Goal: Check status: Check status

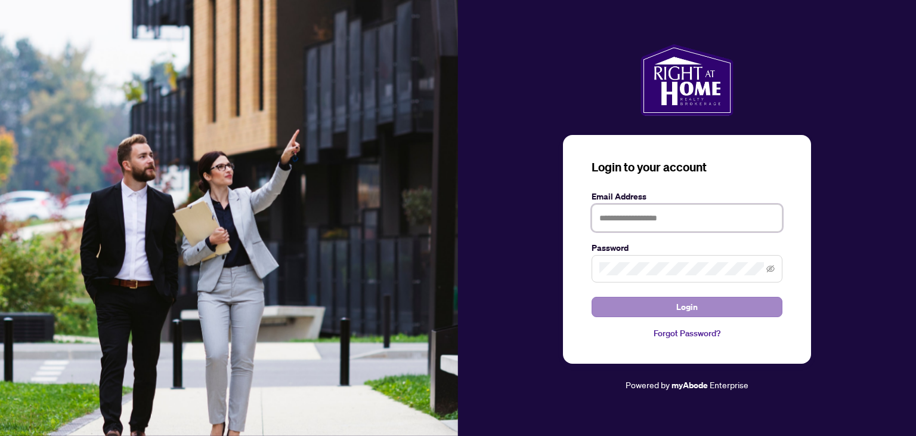
type input "**********"
click at [691, 306] on span "Login" at bounding box center [687, 306] width 21 height 19
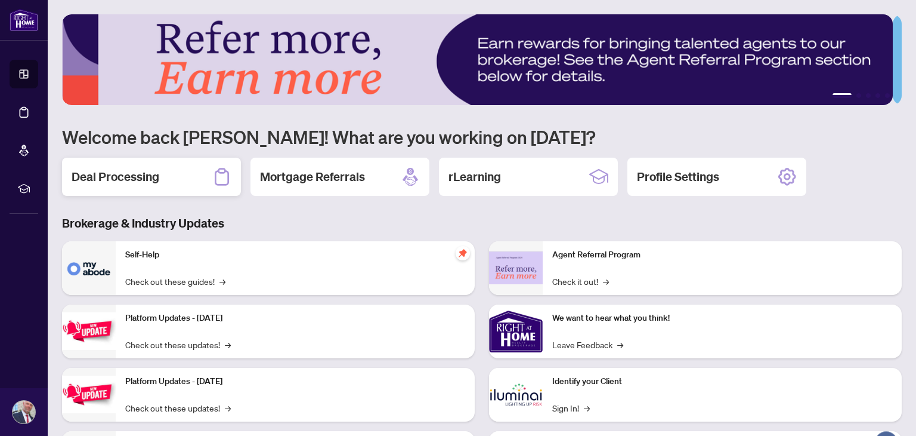
click at [176, 172] on div "Deal Processing" at bounding box center [151, 177] width 179 height 38
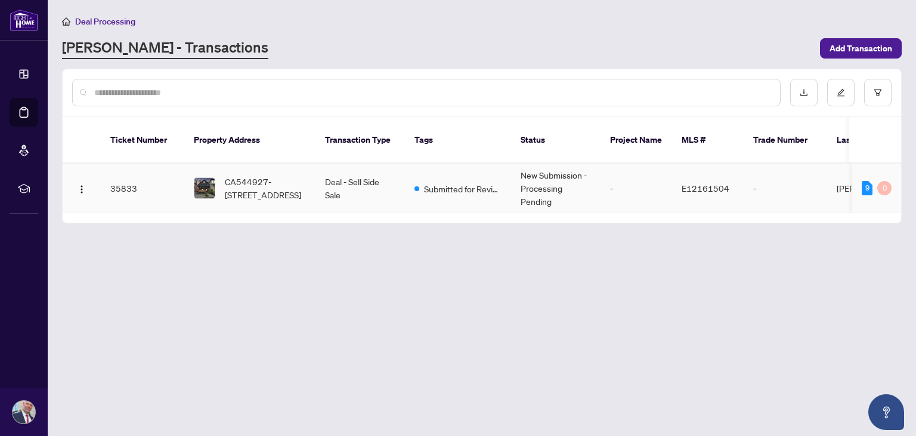
click at [408, 175] on td "Submitted for Review" at bounding box center [458, 188] width 106 height 50
